Goal: Task Accomplishment & Management: Use online tool/utility

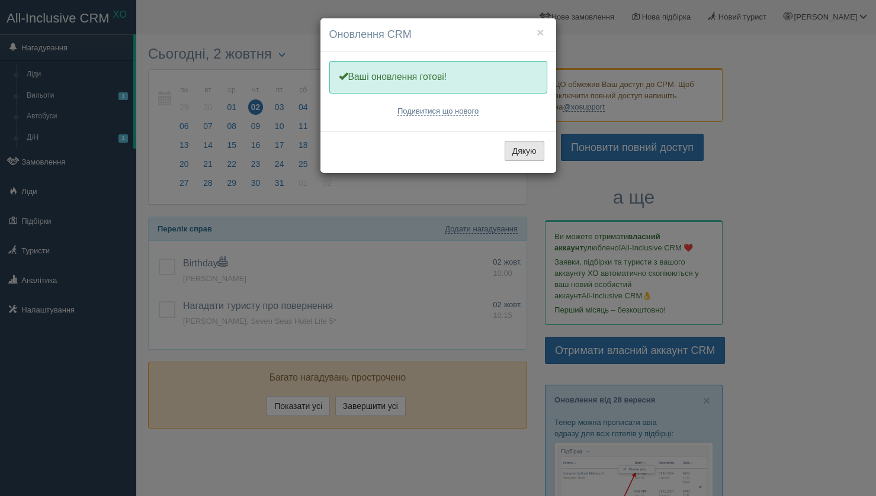
click at [531, 155] on button "Дякую" at bounding box center [525, 151] width 40 height 20
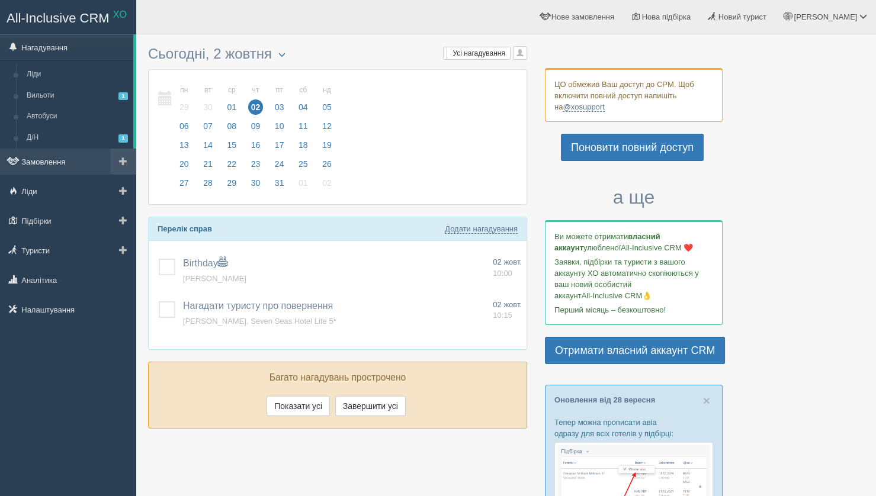
click at [56, 165] on link "Замовлення" at bounding box center [68, 162] width 136 height 26
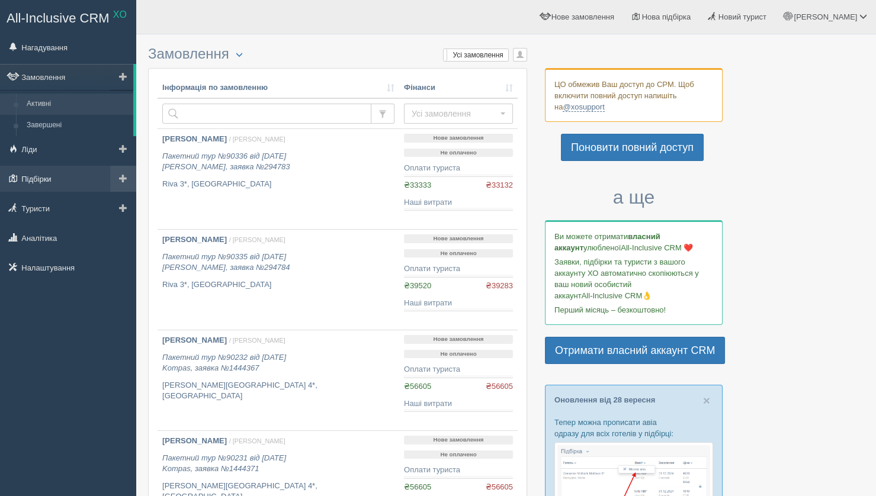
click at [40, 187] on link "Підбірки" at bounding box center [68, 179] width 136 height 26
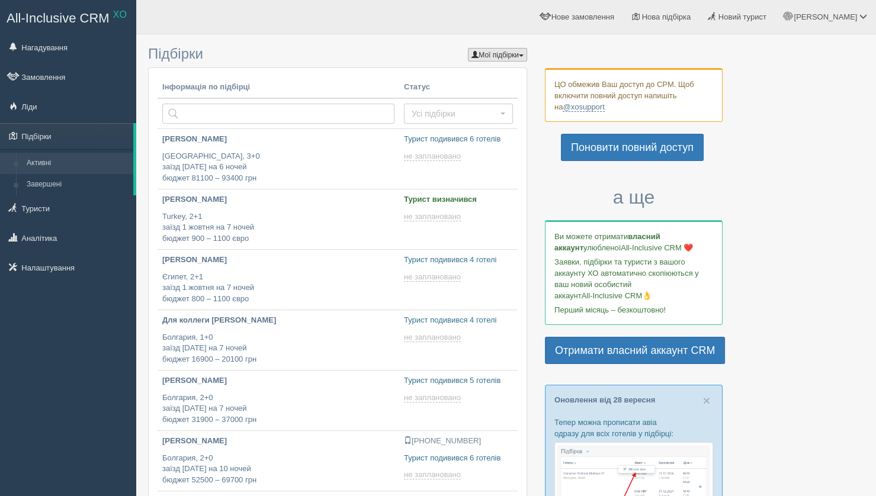
click at [471, 58] on span "button" at bounding box center [474, 54] width 7 height 7
click at [487, 92] on link "[PERSON_NAME]" at bounding box center [480, 93] width 94 height 20
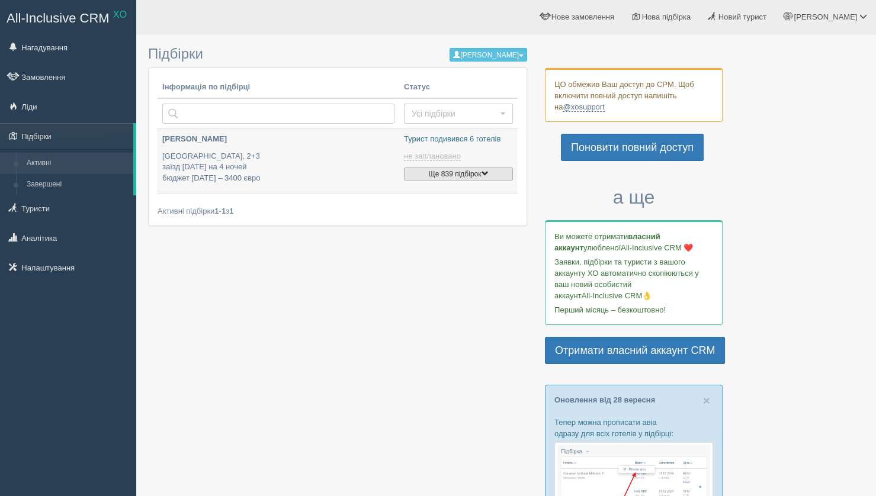
type input "[DATE] 14:40"
click at [482, 171] on button "Ще 839 підбірок" at bounding box center [458, 174] width 109 height 13
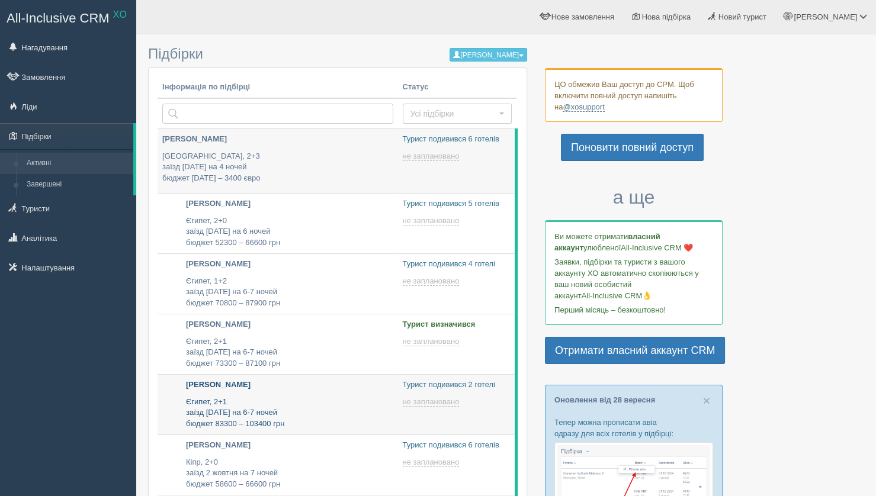
type input "2025-10-02 16:15"
type input "2025-10-02 19:05"
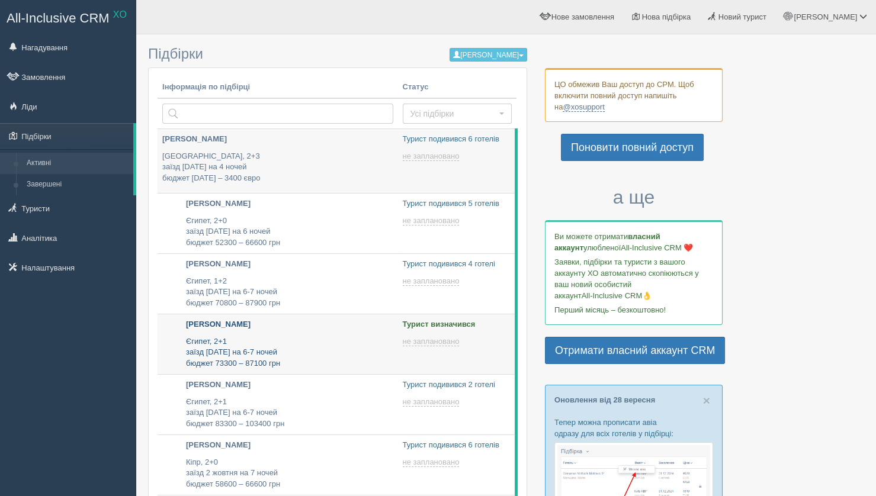
type input "[DATE] 17:20"
click at [330, 362] on p "Єгипет, 2+1 заїзд 8 жовтня на 6-7 ночей бюджет 73300 – 87100 грн" at bounding box center [289, 352] width 207 height 33
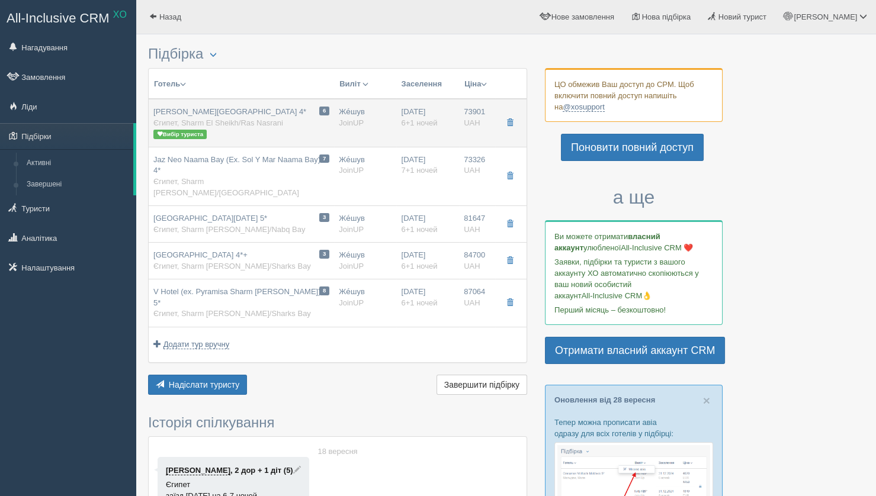
click at [272, 137] on div "Ivy Cyrene Island Aqua Park Resort 4* Єгипет, Sharm El Sheikh/Ras Nasrani Вибір…" at bounding box center [229, 123] width 153 height 33
type input "Ivy Cyrene Island Aqua Park Resort 4*"
type input "Єгипет"
type input "Sharm El Sheikh/Ras Nasrani"
type input "73901.00"
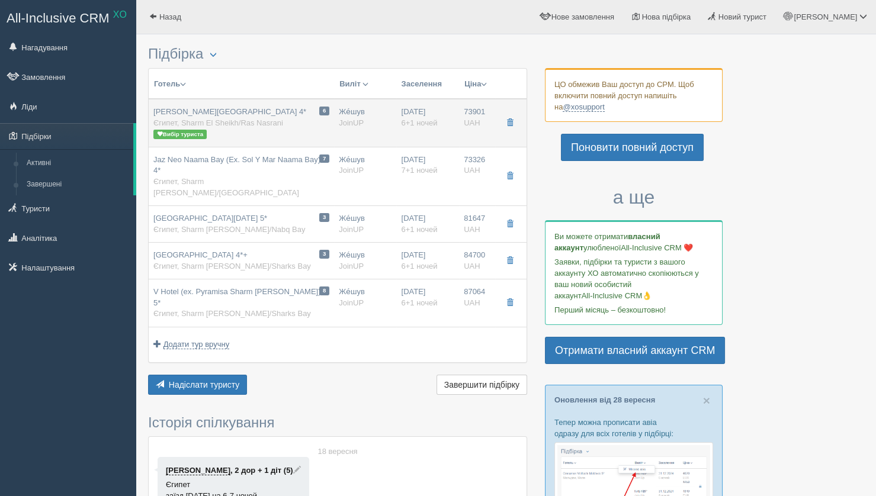
type input "Же́шув"
type input "23:45"
type input "6+1"
type input "Standard Room"
type input "AI"
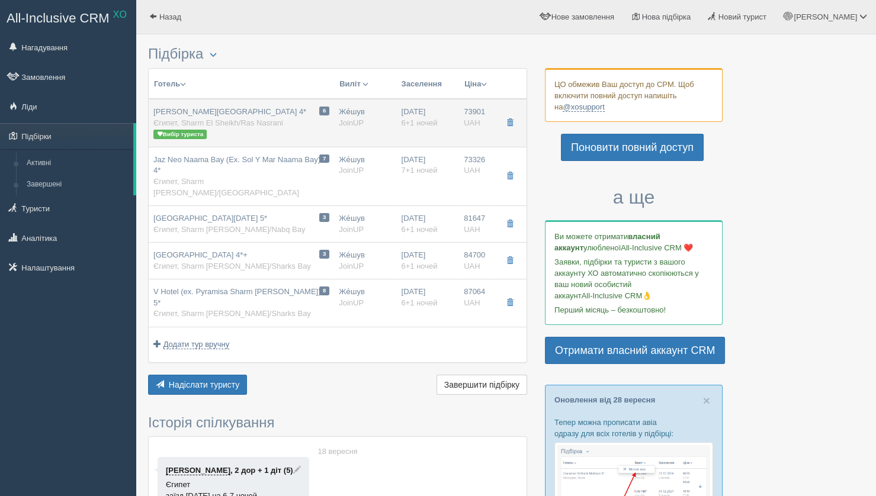
type input "JoinUP"
type input "https://agent-content.joinup.ua/hotel/cyrene-hotel-ex-aurora-cyrene/"
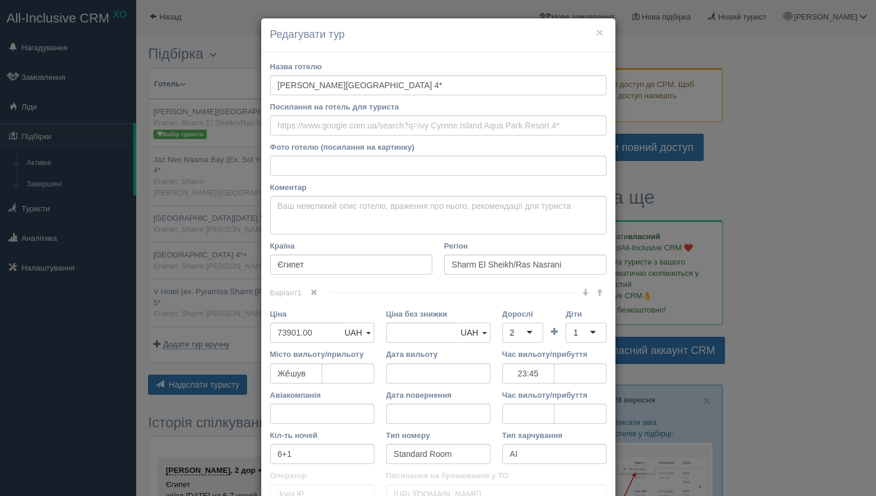
click at [211, 287] on div "× Редагувати тур Назва готелю Ivy Cyrene Island Aqua Park Resort 4* Посилання н…" at bounding box center [438, 248] width 876 height 496
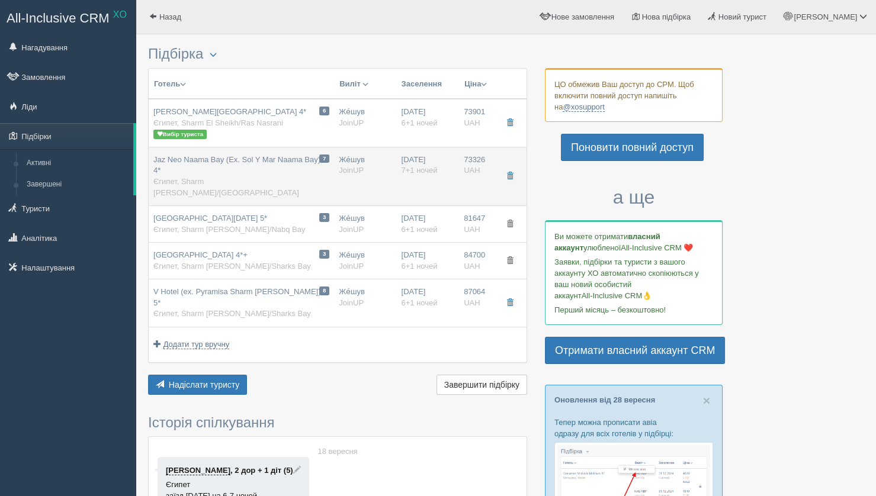
click at [265, 168] on div "Jaz Neo Naama Bay (Ex. Sol Y Mar Naama Bay) 4* Єгипет, Sharm El Sheikh/Naama Bay" at bounding box center [241, 177] width 176 height 44
type input "Jaz Neo Naama Bay (Ex. Sol Y Mar Naama Bay) 4*"
type input "Sharm El Sheikh/Naama Bay"
type input "73326.00"
type input "23:30"
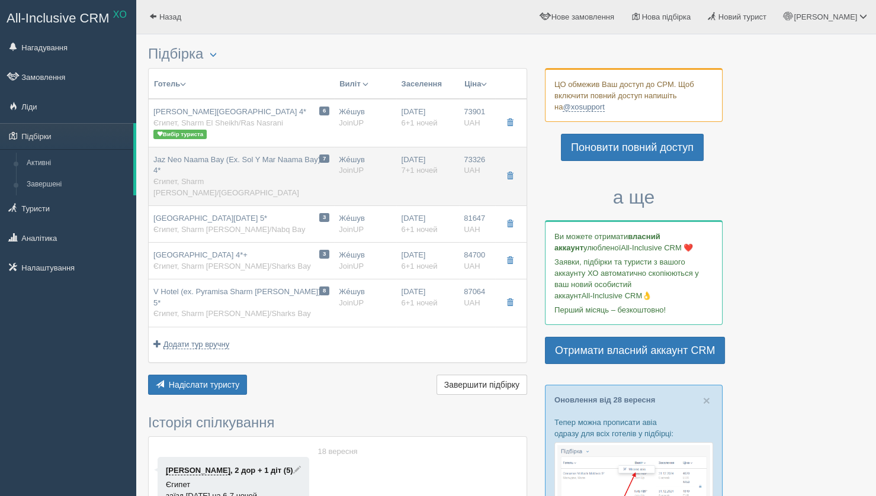
type input "7+1"
type input "http://agent-content.joinup.ua/hotel/sol-y-mar-naama-bay/"
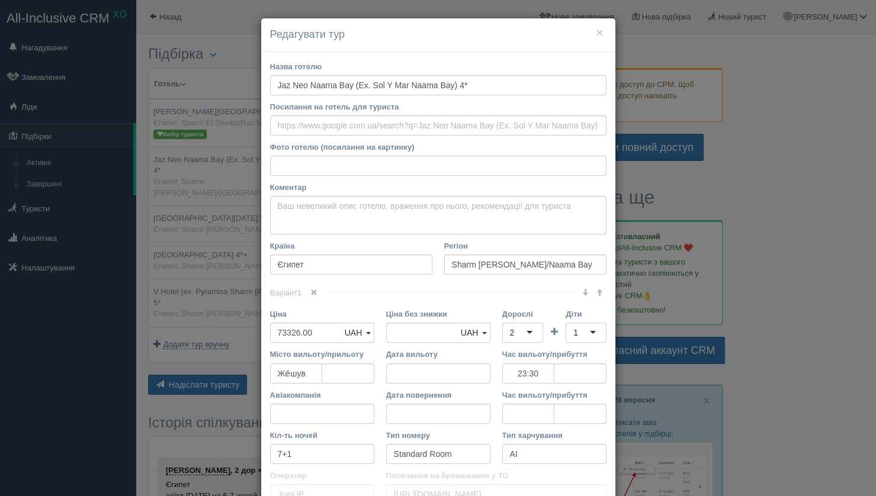
click at [208, 230] on div "× Редагувати тур Назва готелю Jaz Neo Naama Bay (Ex. Sol Y Mar Naama Bay) 4* По…" at bounding box center [438, 248] width 876 height 496
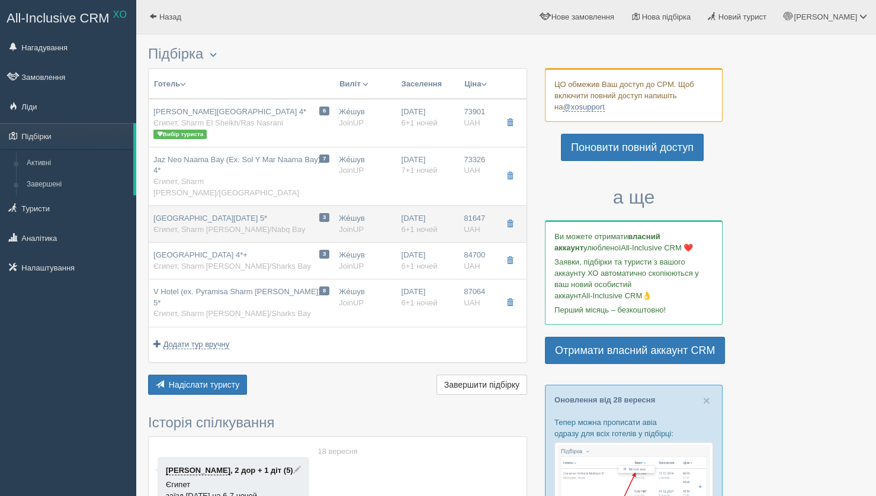
click at [211, 214] on span "Coral Sea Holiday Resort 5*" at bounding box center [210, 218] width 114 height 9
type input "Coral Sea Holiday Resort 5*"
type input "Sharm El Sheikh/Nabq Bay"
type input "81647.00"
type input "23:45"
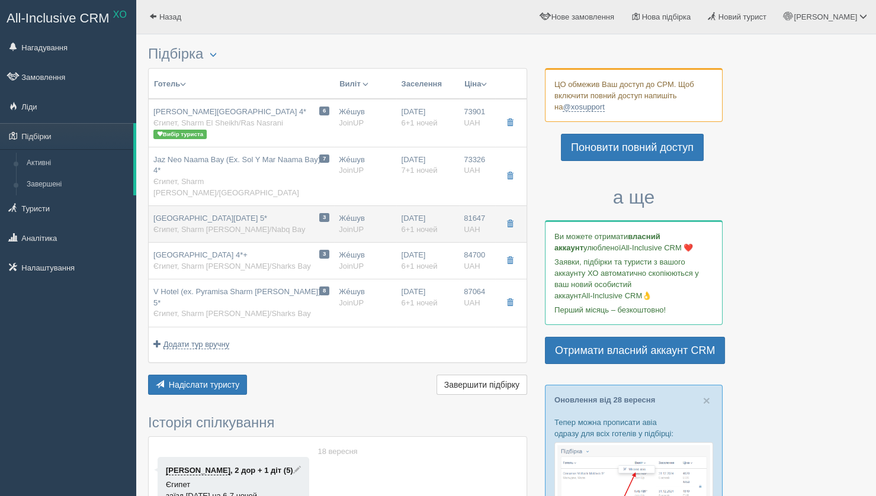
type input "6+1"
type input "https://agent-content.joinup.ua/hotel/coral-sea-holiday-resort/"
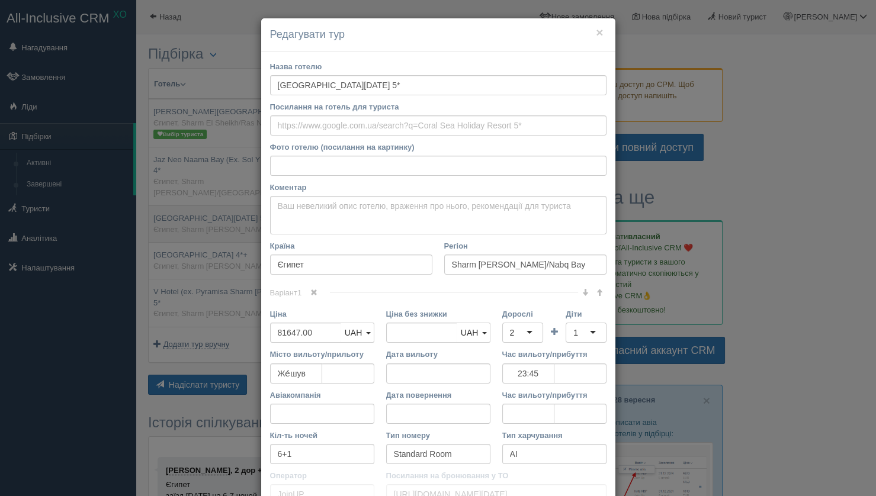
click at [211, 209] on div "× Редагувати тур Назва готелю Coral Sea Holiday Resort 5* Посилання на готель д…" at bounding box center [438, 248] width 876 height 496
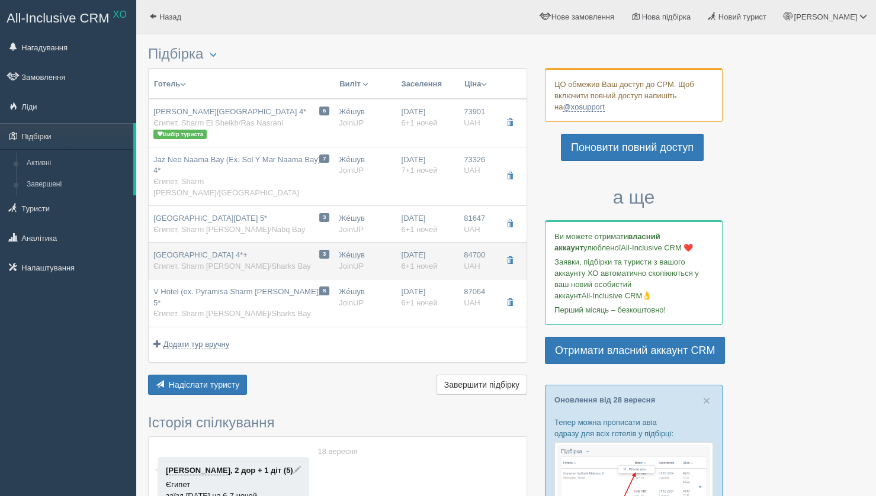
click at [217, 250] on div "Grand Oasis Resort 4*+ Єгипет, Sharm EL Sheikh/Sharks Bay" at bounding box center [232, 261] width 158 height 22
type input "Grand Oasis Resort 4*+"
type textarea "Готель ціна-якість, 100% задоволених туристів. На першій лінії, бухта Шаркс-Бей…"
type input "Sharm EL Sheikh/Sharks Bay"
type input "84700.00"
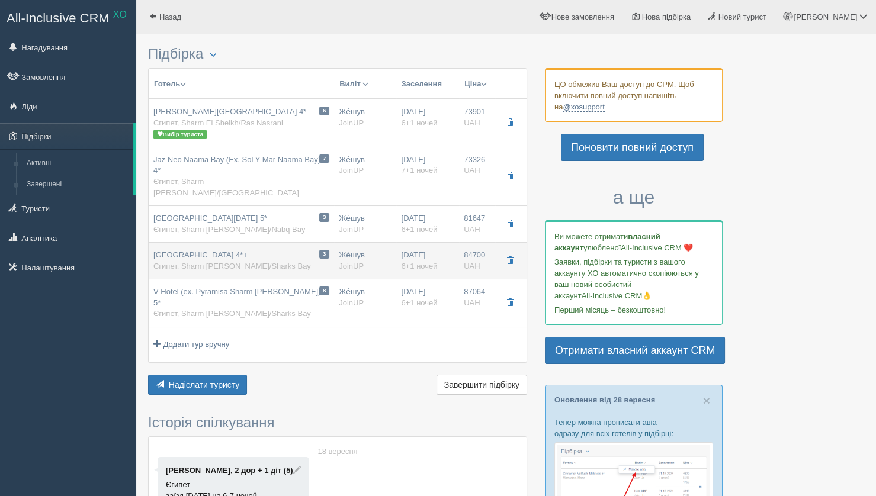
type input "23:45"
type input "Sea View"
type input "https://agent-content.joinup.ua/hotel/grand-oasis-resort/"
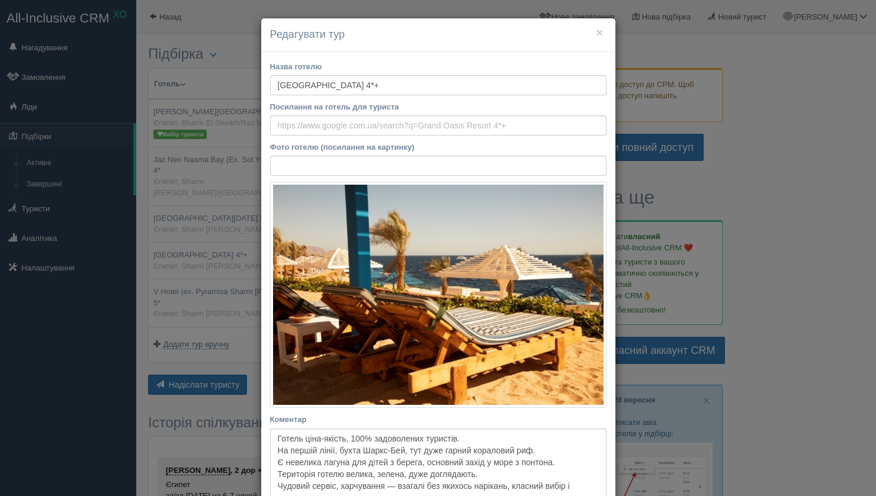
click at [217, 237] on div "× Редагувати тур Назва готелю Grand Oasis Resort 4*+ Посилання на готель для ту…" at bounding box center [438, 248] width 876 height 496
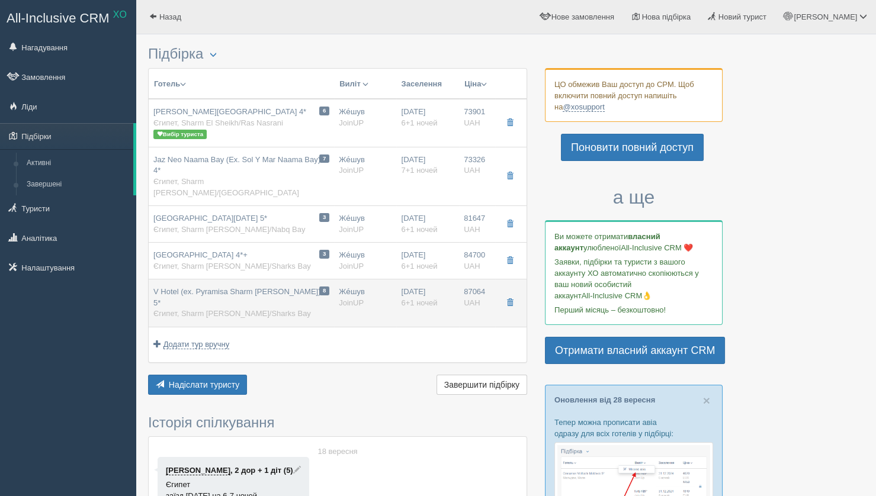
click at [223, 309] on span "Єгипет, Sharm EL Sheikh/Sharks Bay" at bounding box center [232, 313] width 158 height 9
type input "V Hotel (ex. Pyramisa Sharm el Sheikh) 5*"
type textarea "Повністю оновлений готель у 2024 році, стильний, все свіже. Територія дуже зеле…"
type input "87064.00"
type input "23:45"
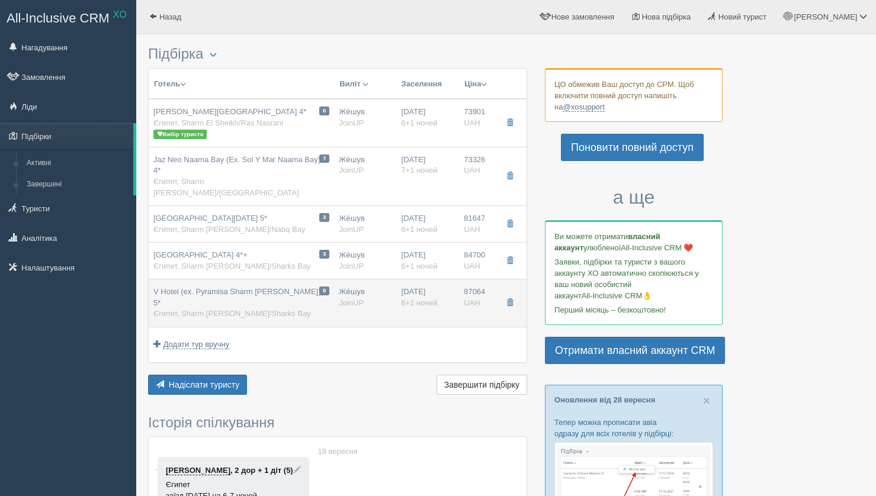
type input "Premium"
type input "https://agent-content.joinup.ua/hotel/pyramisa-sharm-el-sheikh-resort/"
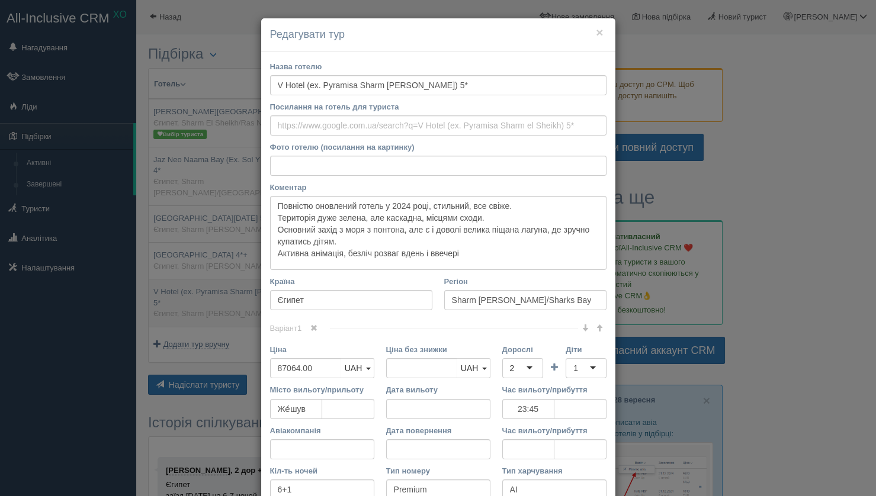
click at [223, 288] on div "× Редагувати тур Назва готелю V Hotel (ex. Pyramisa Sharm el Sheikh) 5* Посилан…" at bounding box center [438, 248] width 876 height 496
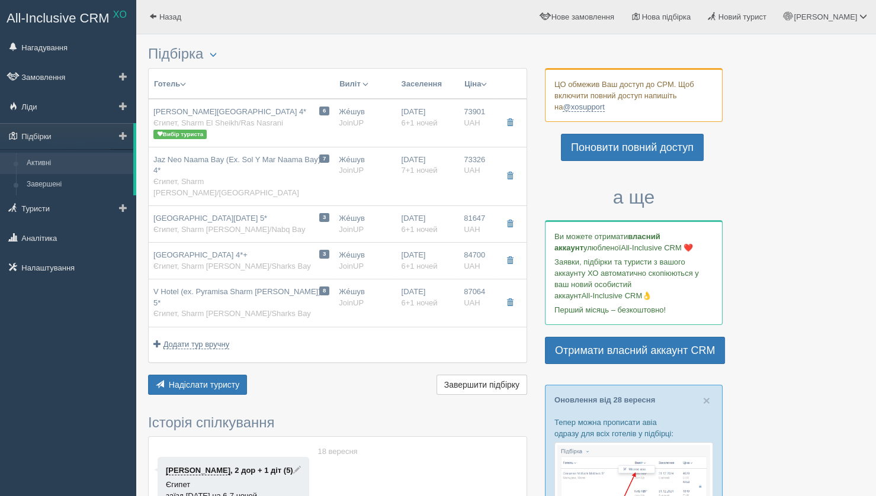
click at [36, 156] on link "Активні" at bounding box center [77, 163] width 112 height 21
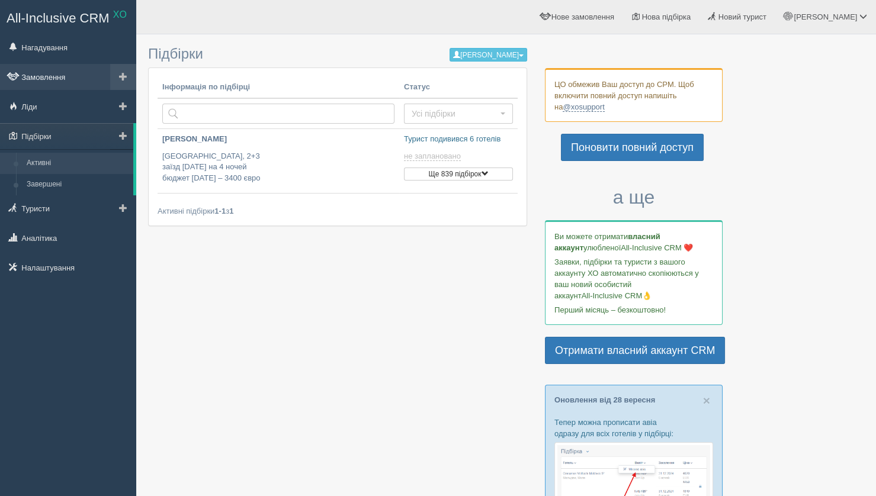
click at [38, 77] on link "Замовлення" at bounding box center [68, 77] width 136 height 26
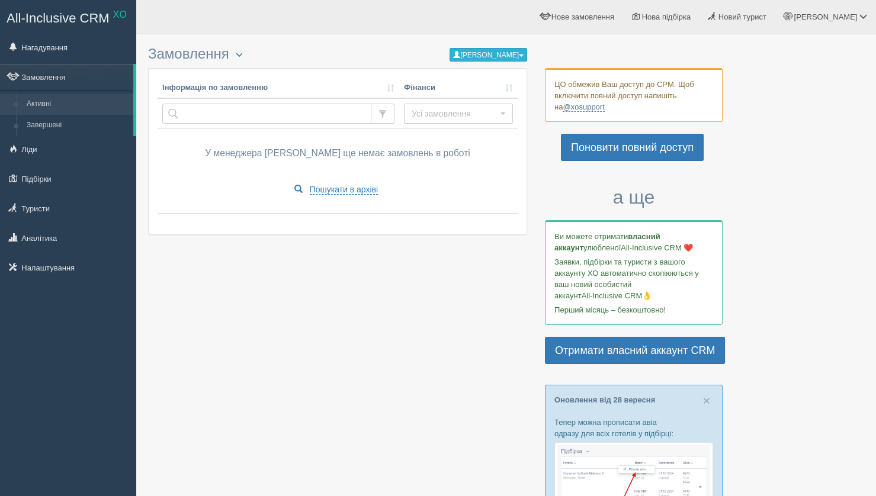
click at [509, 50] on button "[PERSON_NAME]" at bounding box center [489, 55] width 78 height 14
click at [515, 73] on link "Усі замовлення" at bounding box center [480, 73] width 94 height 20
